Goal: Navigation & Orientation: Understand site structure

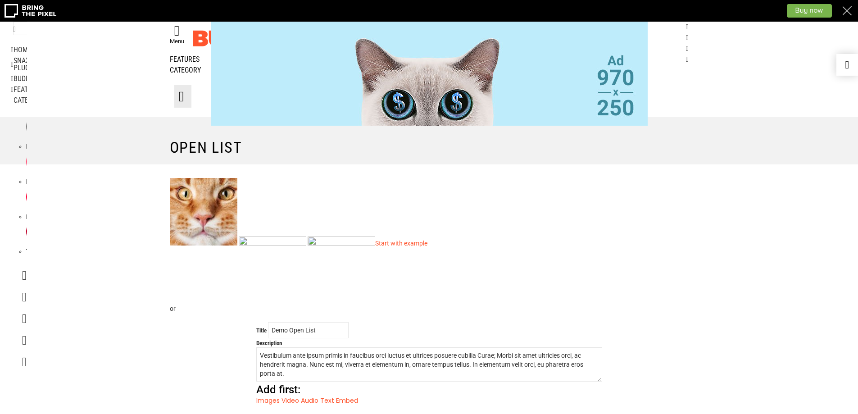
scroll to position [135, 0]
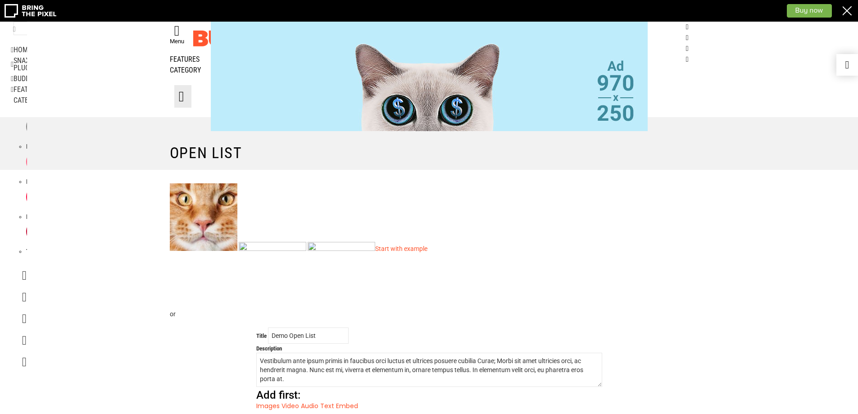
click at [848, 11] on link at bounding box center [848, 11] width 22 height 22
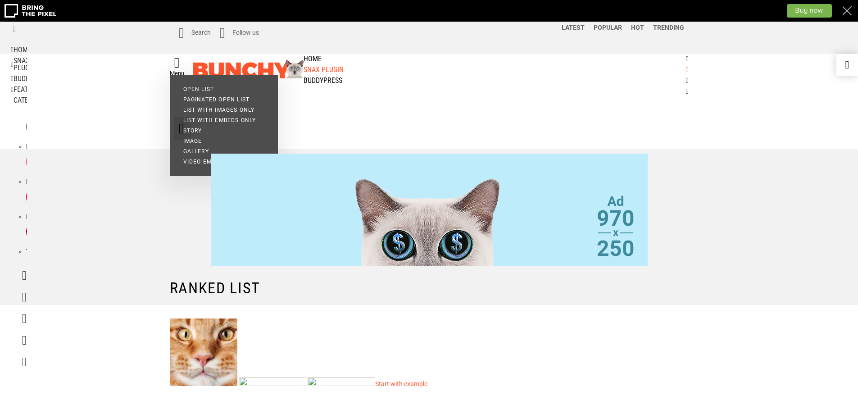
click at [265, 74] on link "Snax Plugin" at bounding box center [429, 69] width 519 height 11
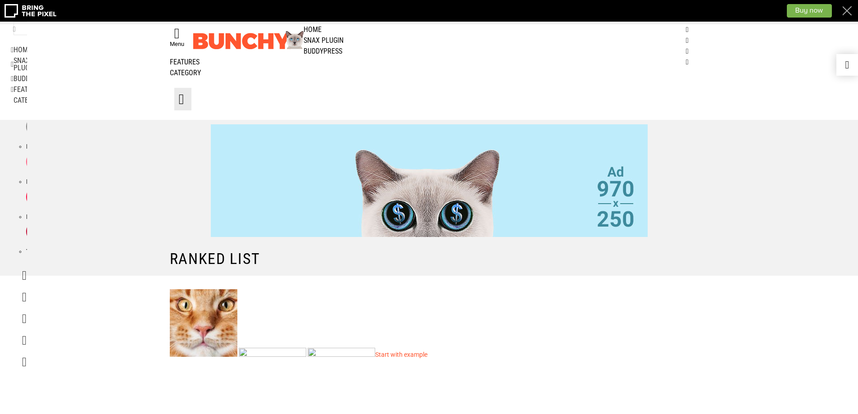
scroll to position [45, 0]
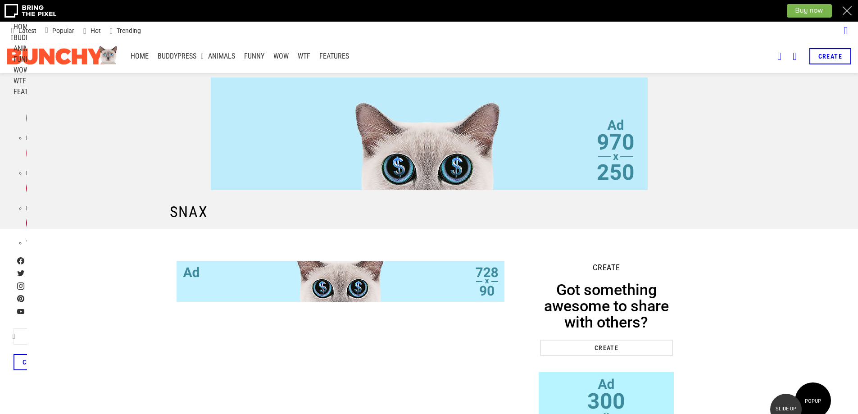
click at [144, 59] on link "Home" at bounding box center [139, 57] width 27 height 14
